Goal: Task Accomplishment & Management: Complete application form

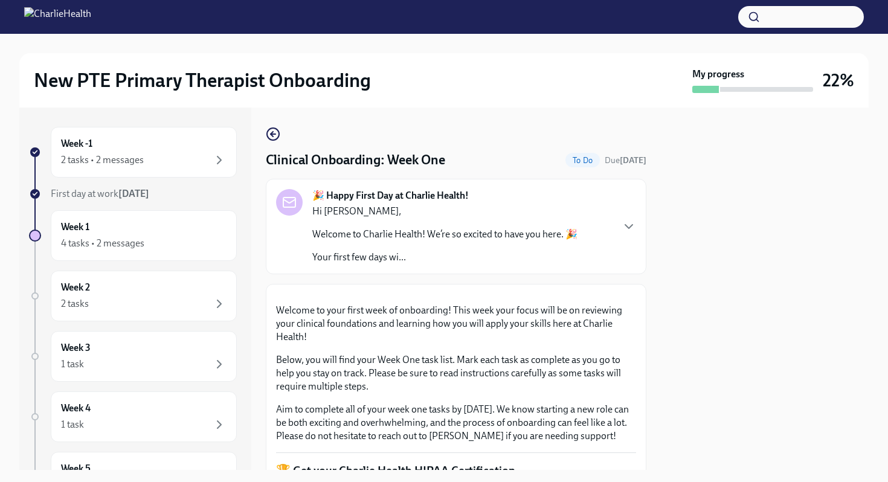
click at [0, 0] on input "Upload HIPAA Certification" at bounding box center [0, 0] width 0 height 0
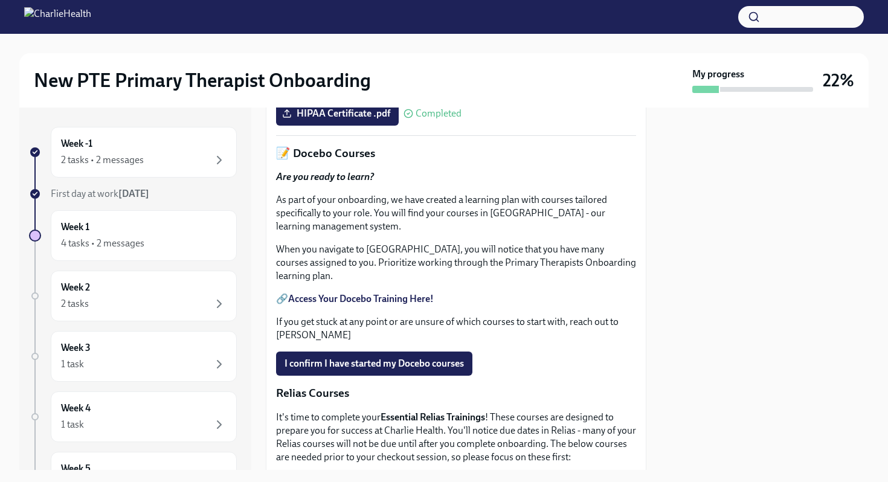
click at [710, 249] on div at bounding box center [765, 289] width 208 height 363
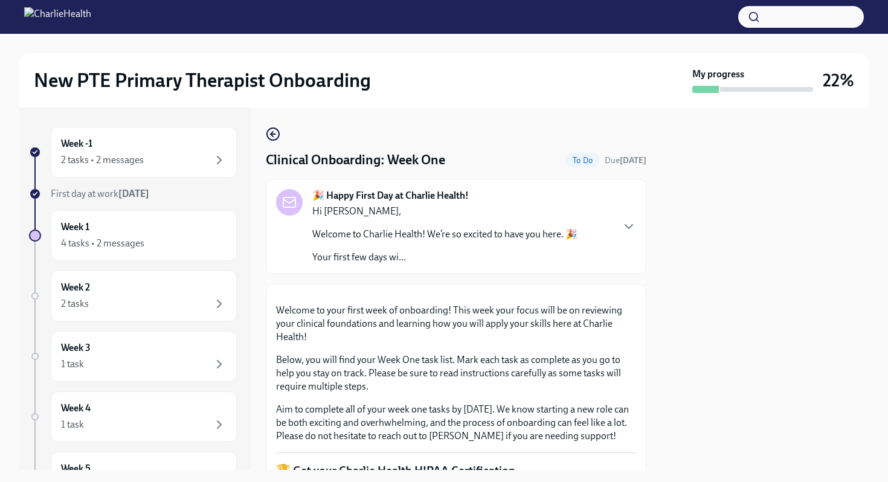
click at [699, 326] on div at bounding box center [765, 289] width 208 height 363
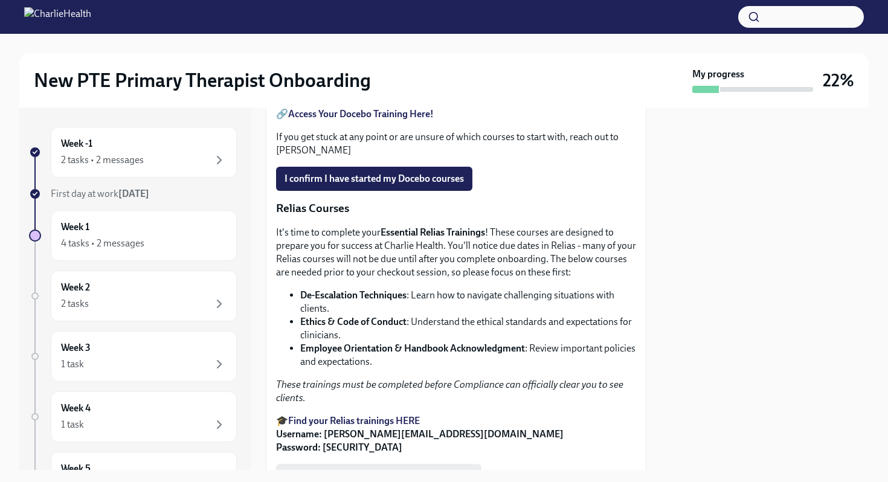
scroll to position [653, 0]
